Goal: Navigation & Orientation: Go to known website

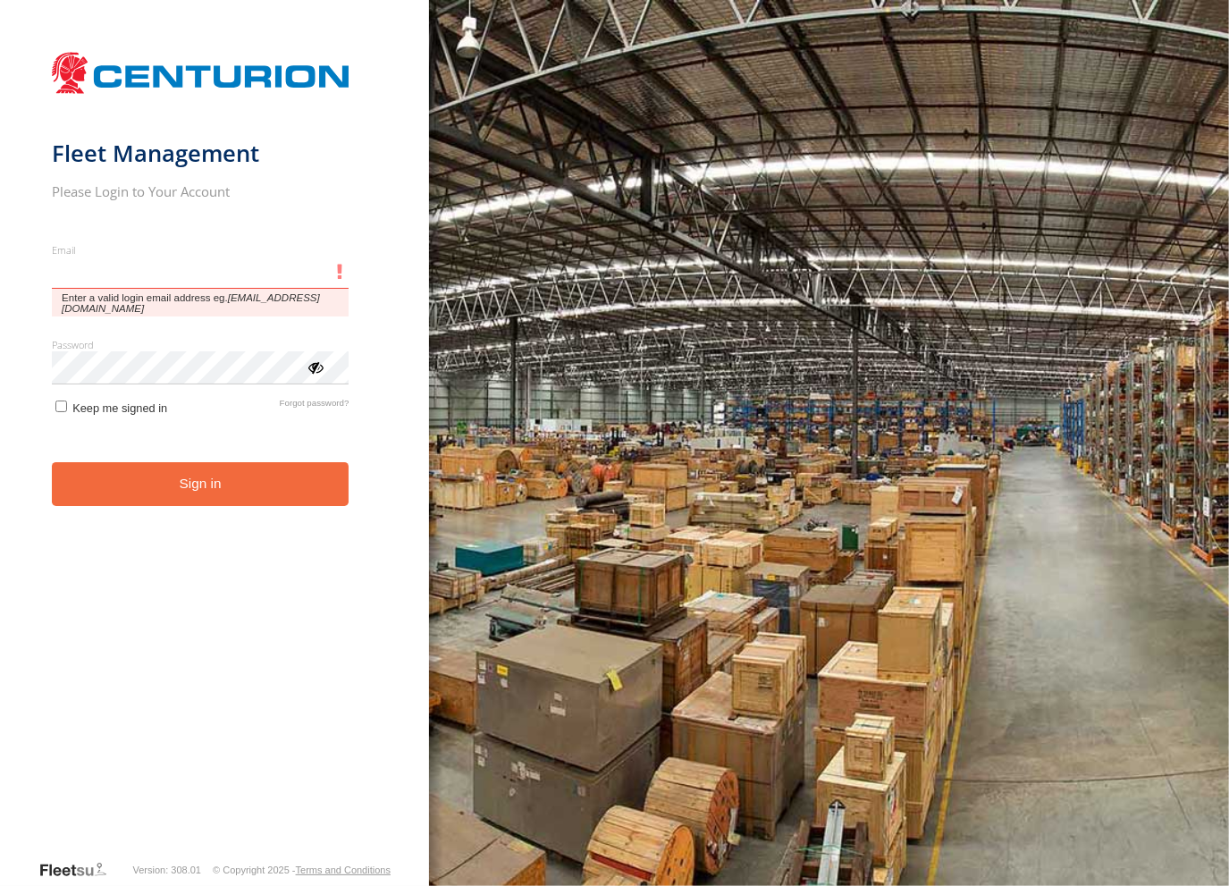
type input "**********"
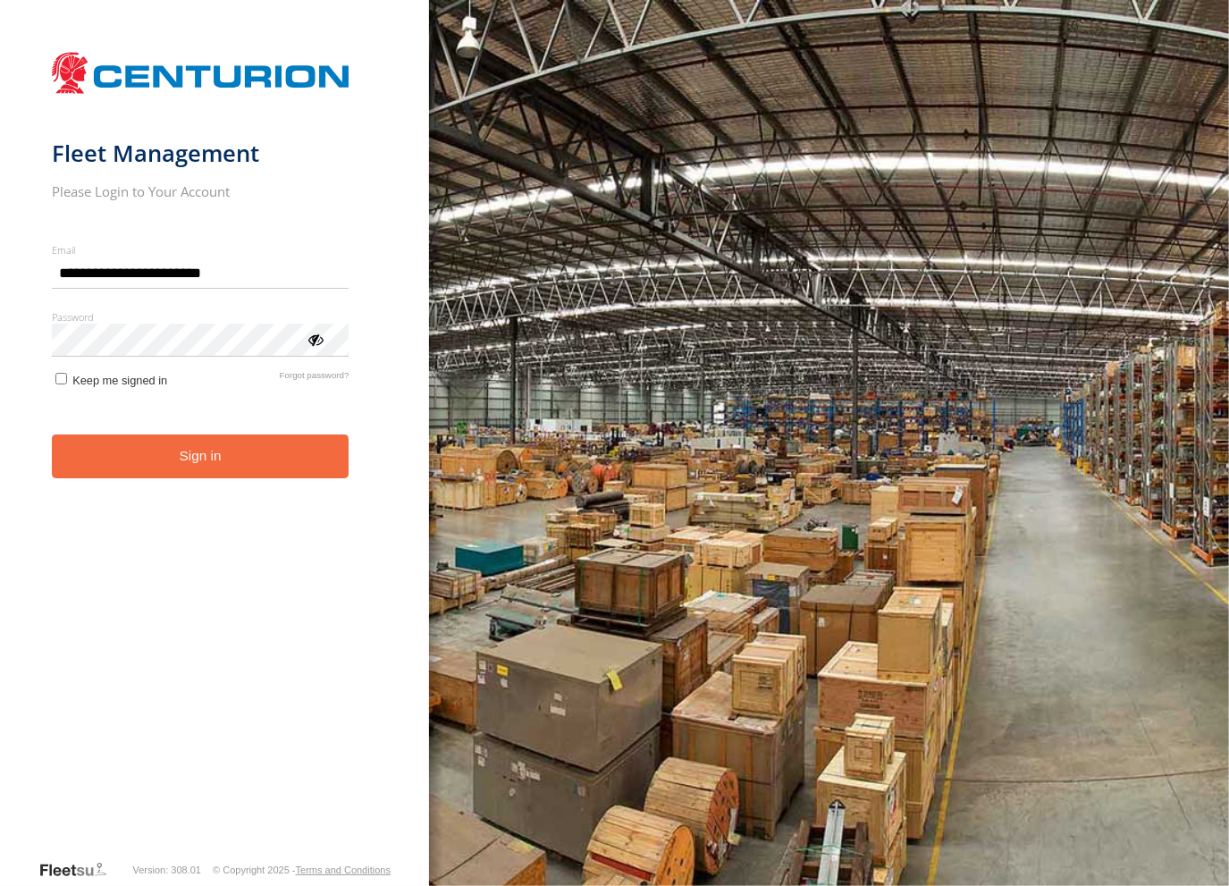
click at [508, 257] on div "You are using a web browser that is not supported by this application. This web…" at bounding box center [829, 443] width 800 height 886
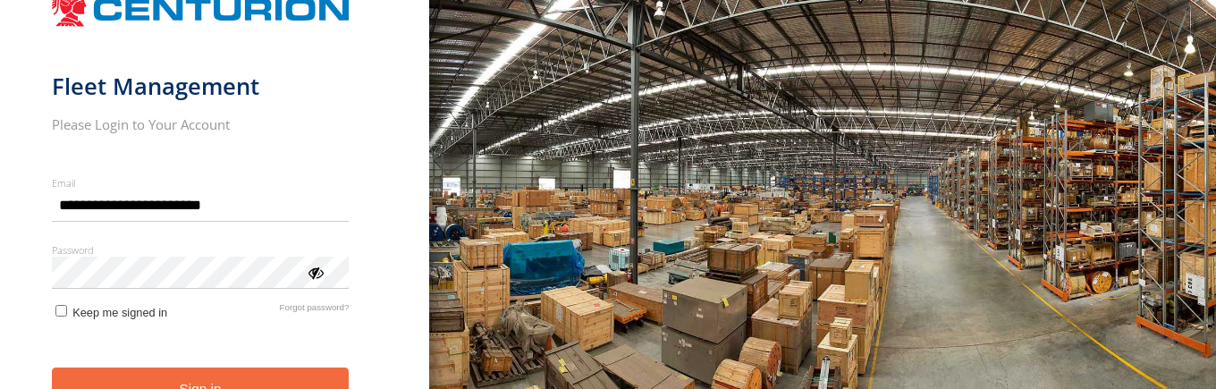
click at [309, 387] on button "Sign in" at bounding box center [201, 389] width 298 height 44
click at [310, 380] on button "Sign in" at bounding box center [201, 389] width 298 height 44
click at [667, 324] on div "You are using a web browser that is not supported by this application. This web…" at bounding box center [822, 194] width 787 height 389
click at [249, 370] on button "Sign in" at bounding box center [201, 389] width 298 height 44
